Goal: Information Seeking & Learning: Learn about a topic

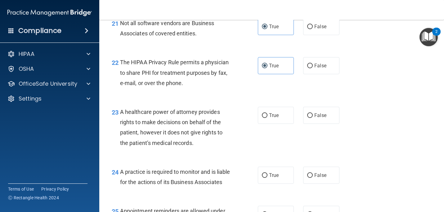
scroll to position [1230, 0]
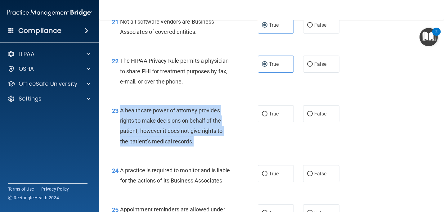
drag, startPoint x: 121, startPoint y: 110, endPoint x: 214, endPoint y: 148, distance: 100.0
click at [214, 148] on div "23 A healthcare power of attorney provides rights to make decisions on behalf o…" at bounding box center [184, 127] width 165 height 44
click at [321, 114] on span "False" at bounding box center [321, 114] width 12 height 6
click at [313, 114] on input "False" at bounding box center [310, 114] width 6 height 5
radio input "true"
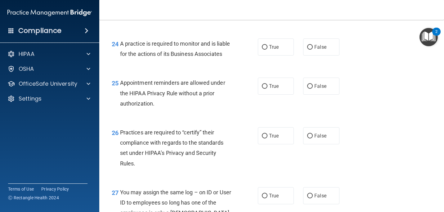
scroll to position [1359, 0]
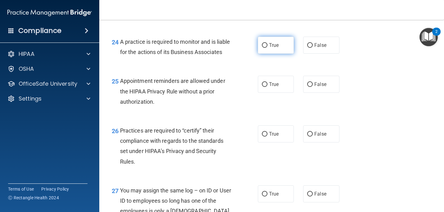
click at [269, 50] on label "True" at bounding box center [276, 45] width 36 height 17
click at [268, 48] on input "True" at bounding box center [265, 45] width 6 height 5
radio input "true"
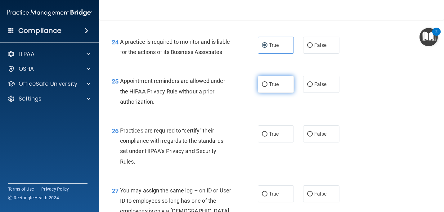
click at [266, 89] on label "True" at bounding box center [276, 84] width 36 height 17
click at [266, 87] on input "True" at bounding box center [265, 84] width 6 height 5
radio input "true"
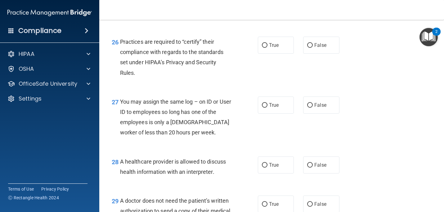
scroll to position [1450, 0]
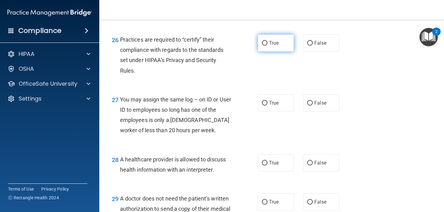
click at [274, 42] on span "True" at bounding box center [274, 43] width 10 height 6
click at [268, 42] on input "True" at bounding box center [265, 43] width 6 height 5
radio input "true"
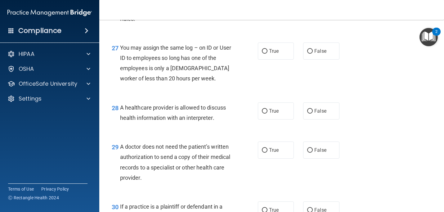
scroll to position [1504, 0]
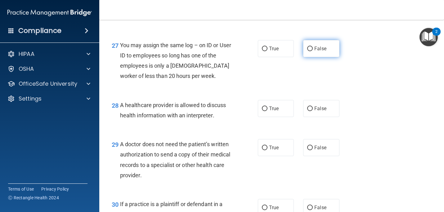
click at [323, 52] on label "False" at bounding box center [321, 48] width 36 height 17
click at [313, 51] on input "False" at bounding box center [310, 49] width 6 height 5
radio input "true"
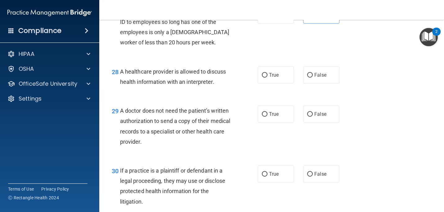
scroll to position [1540, 0]
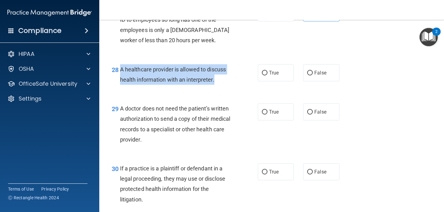
drag, startPoint x: 121, startPoint y: 68, endPoint x: 222, endPoint y: 81, distance: 101.7
click at [222, 81] on div "A healthcare provider is allowed to discuss health information with an interpre…" at bounding box center [178, 74] width 116 height 20
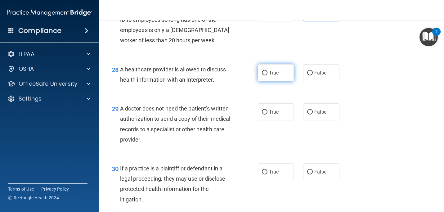
click at [268, 70] on label "True" at bounding box center [276, 72] width 36 height 17
click at [268, 71] on input "True" at bounding box center [265, 73] width 6 height 5
radio input "true"
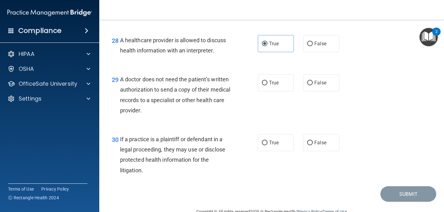
scroll to position [1569, 0]
click at [268, 79] on label "True" at bounding box center [276, 82] width 36 height 17
click at [268, 80] on input "True" at bounding box center [265, 82] width 6 height 5
radio input "true"
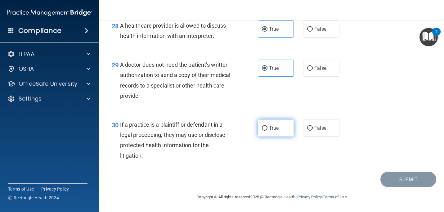
click at [268, 128] on label "True" at bounding box center [276, 128] width 36 height 17
click at [268, 128] on input "True" at bounding box center [265, 128] width 6 height 5
radio input "true"
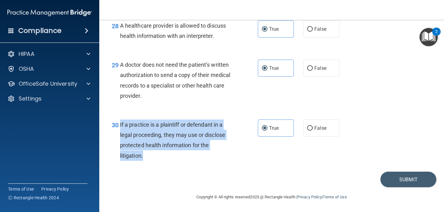
drag, startPoint x: 120, startPoint y: 124, endPoint x: 179, endPoint y: 155, distance: 66.5
click at [179, 155] on div "If a practice is a plaintiff or defendant in a legal proceeding, they may use o…" at bounding box center [178, 140] width 116 height 41
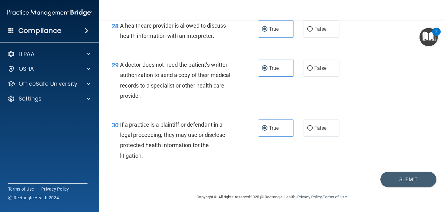
click at [237, 158] on div "30 If a practice is a plaintiff or defendant in a legal proceeding, they may us…" at bounding box center [184, 142] width 165 height 44
click at [392, 181] on button "Submit" at bounding box center [409, 180] width 56 height 16
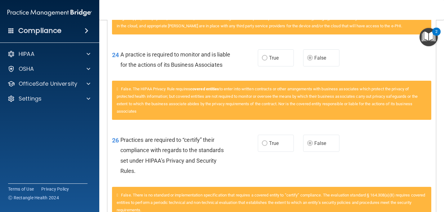
scroll to position [1148, 0]
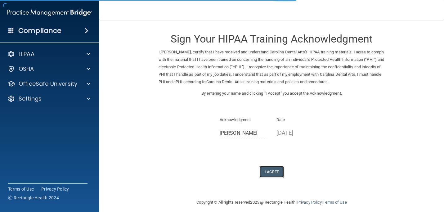
click at [275, 174] on button "I Agree" at bounding box center [272, 171] width 25 height 11
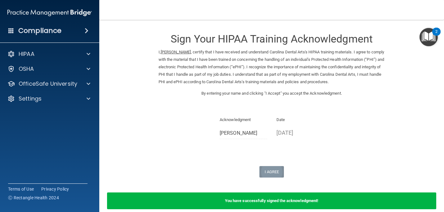
scroll to position [29, 0]
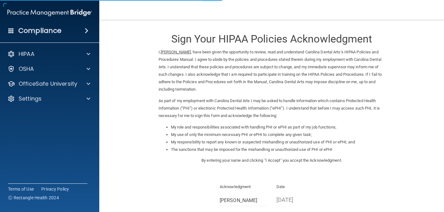
scroll to position [72, 0]
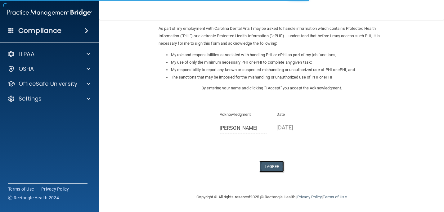
click at [270, 169] on button "I Agree" at bounding box center [272, 166] width 25 height 11
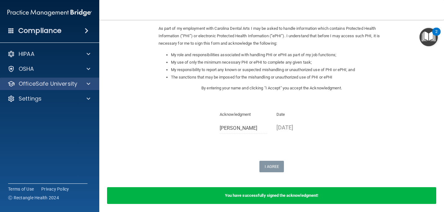
click at [52, 89] on div "OfficeSafe University" at bounding box center [50, 84] width 100 height 12
click at [76, 83] on p "OfficeSafe University" at bounding box center [48, 83] width 59 height 7
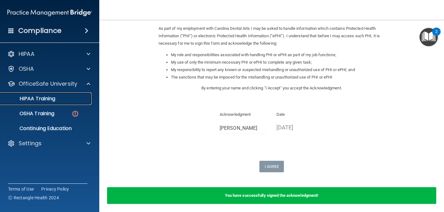
click at [55, 102] on link "HIPAA Training" at bounding box center [43, 99] width 98 height 12
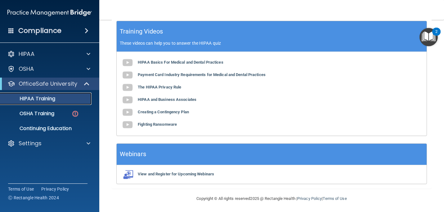
scroll to position [255, 0]
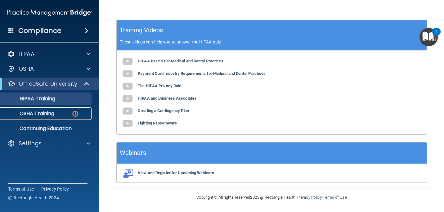
click at [57, 115] on div "OSHA Training" at bounding box center [46, 114] width 85 height 6
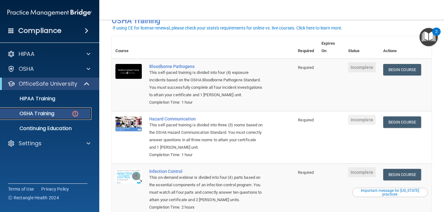
scroll to position [33, 0]
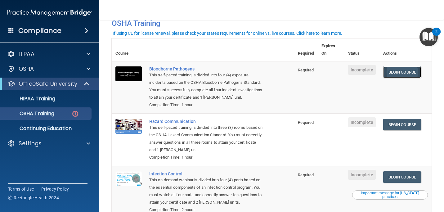
click at [405, 70] on link "Begin Course" at bounding box center [402, 71] width 38 height 11
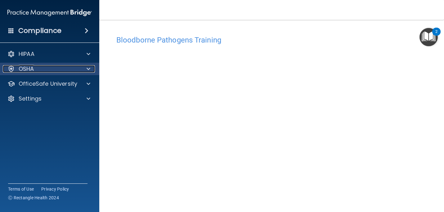
click at [62, 69] on div "OSHA" at bounding box center [41, 68] width 77 height 7
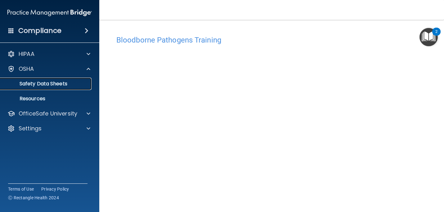
click at [62, 88] on link "Safety Data Sheets" at bounding box center [43, 84] width 98 height 12
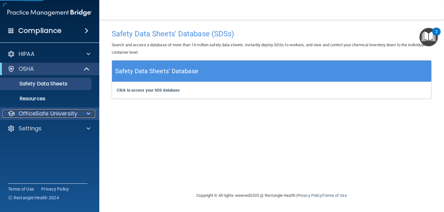
click at [70, 116] on p "OfficeSafe University" at bounding box center [48, 113] width 59 height 7
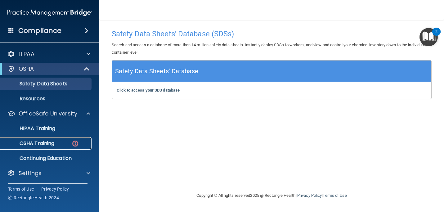
click at [65, 144] on div "OSHA Training" at bounding box center [46, 143] width 85 height 6
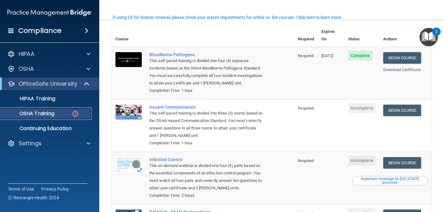
scroll to position [44, 0]
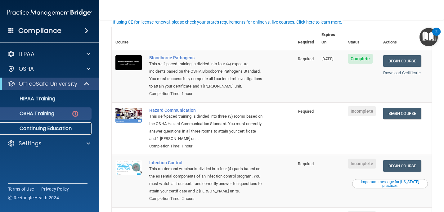
click at [33, 125] on p "Continuing Education" at bounding box center [46, 128] width 85 height 6
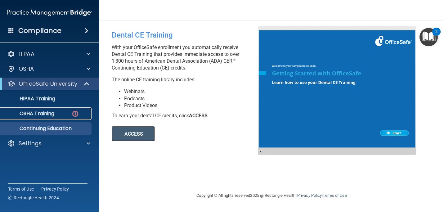
click at [42, 116] on p "OSHA Training" at bounding box center [29, 114] width 50 height 6
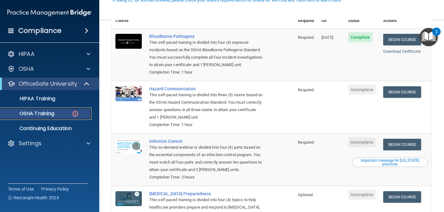
scroll to position [67, 0]
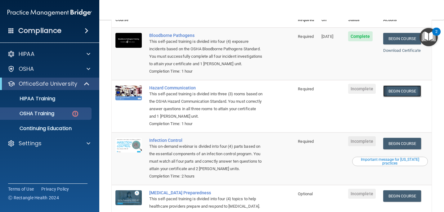
click at [412, 86] on link "Begin Course" at bounding box center [402, 90] width 38 height 11
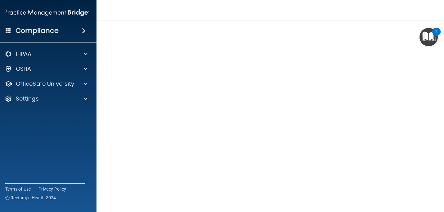
scroll to position [21, 0]
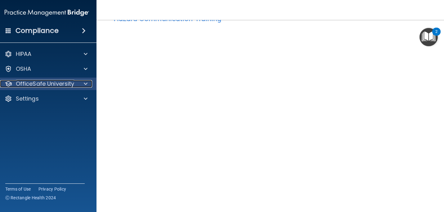
click at [60, 84] on p "OfficeSafe University" at bounding box center [45, 83] width 59 height 7
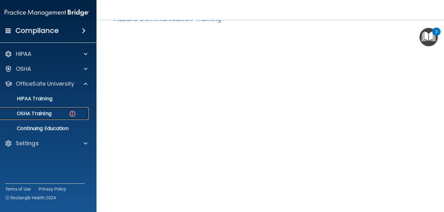
click at [49, 115] on p "OSHA Training" at bounding box center [26, 114] width 50 height 6
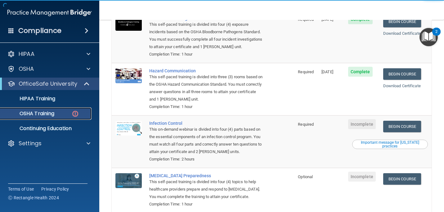
scroll to position [110, 0]
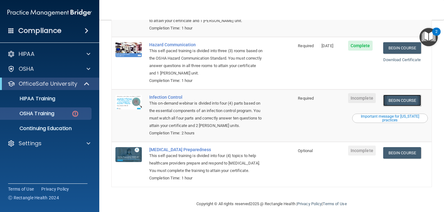
click at [410, 95] on link "Begin Course" at bounding box center [402, 100] width 38 height 11
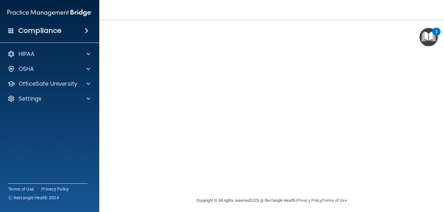
scroll to position [28, 0]
